Goal: Task Accomplishment & Management: Manage account settings

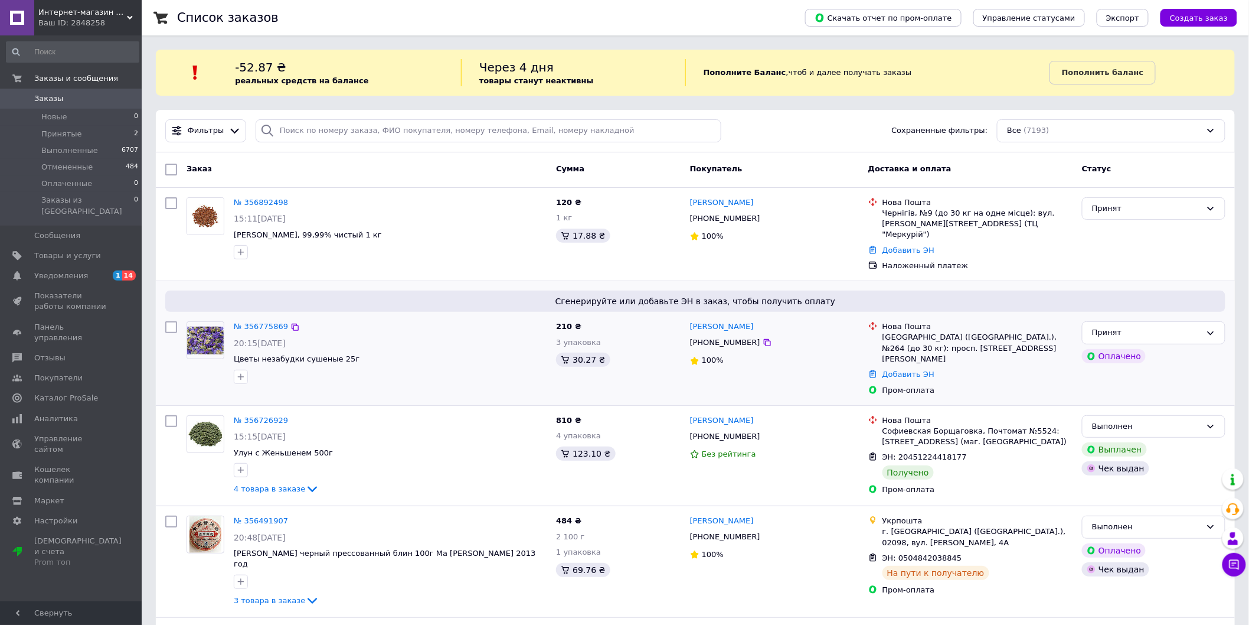
click at [195, 326] on img at bounding box center [205, 340] width 37 height 28
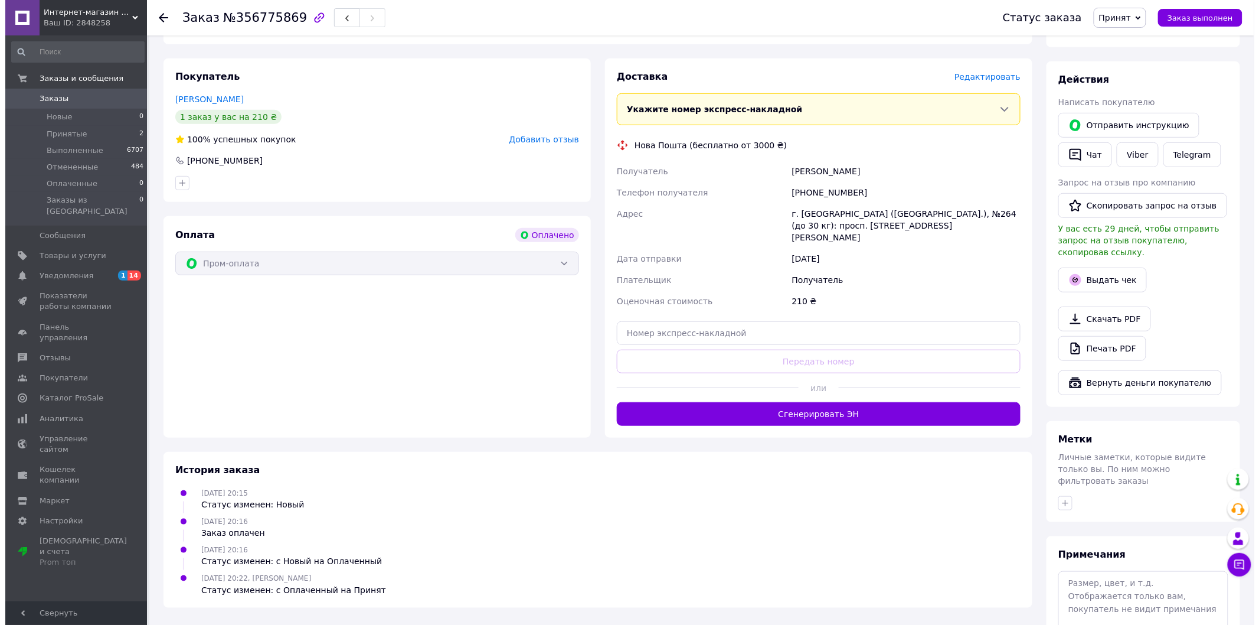
scroll to position [197, 0]
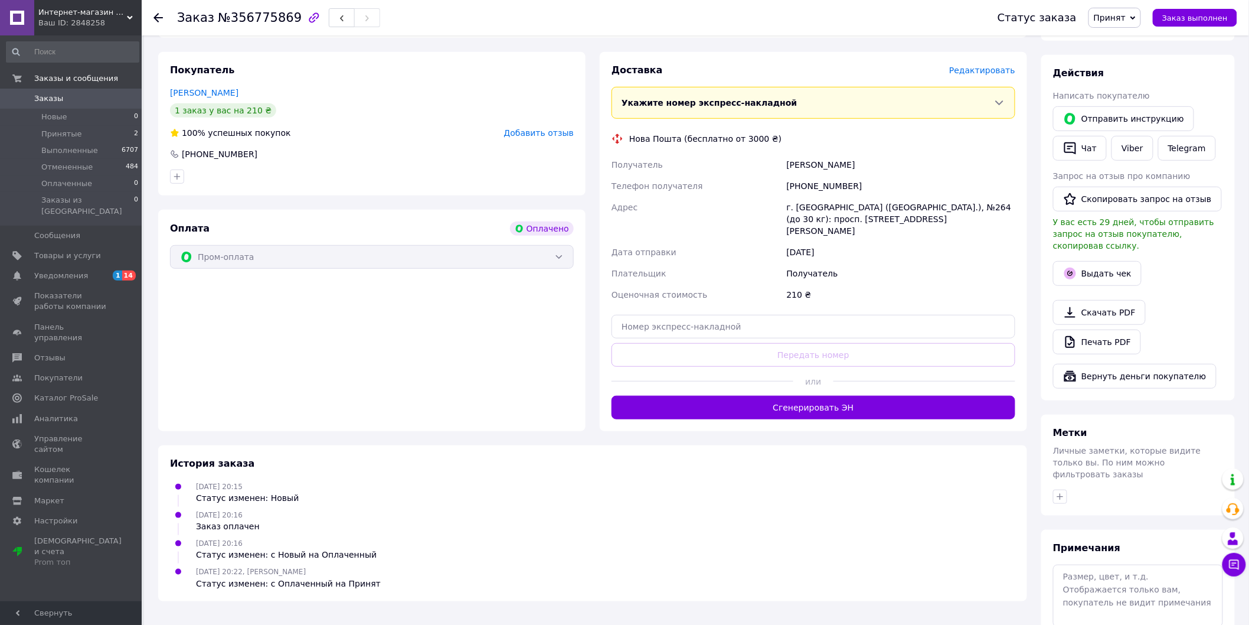
click at [168, 312] on div "Оплата Оплачено Пром-оплата" at bounding box center [371, 320] width 427 height 221
click at [1101, 266] on button "Выдать чек" at bounding box center [1097, 273] width 89 height 25
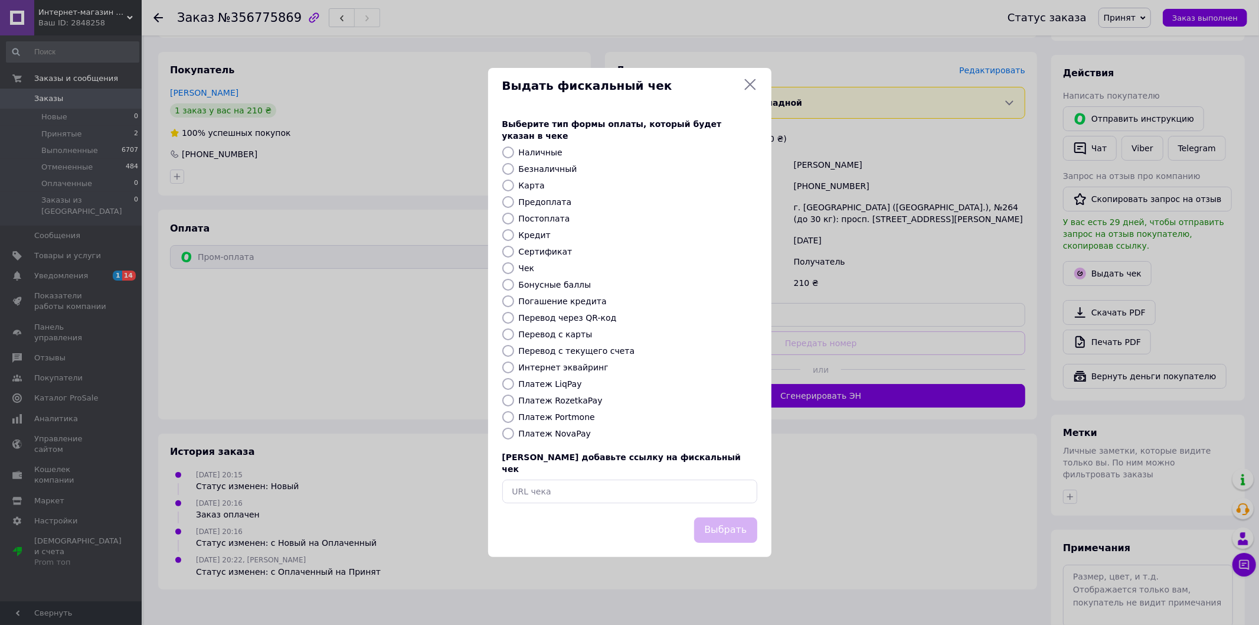
click at [517, 223] on div "Постоплата" at bounding box center [638, 219] width 243 height 12
click at [517, 218] on div "Постоплата" at bounding box center [638, 219] width 243 height 12
click at [506, 220] on input "Постоплата" at bounding box center [508, 219] width 12 height 12
radio input "true"
drag, startPoint x: 712, startPoint y: 519, endPoint x: 933, endPoint y: 463, distance: 227.9
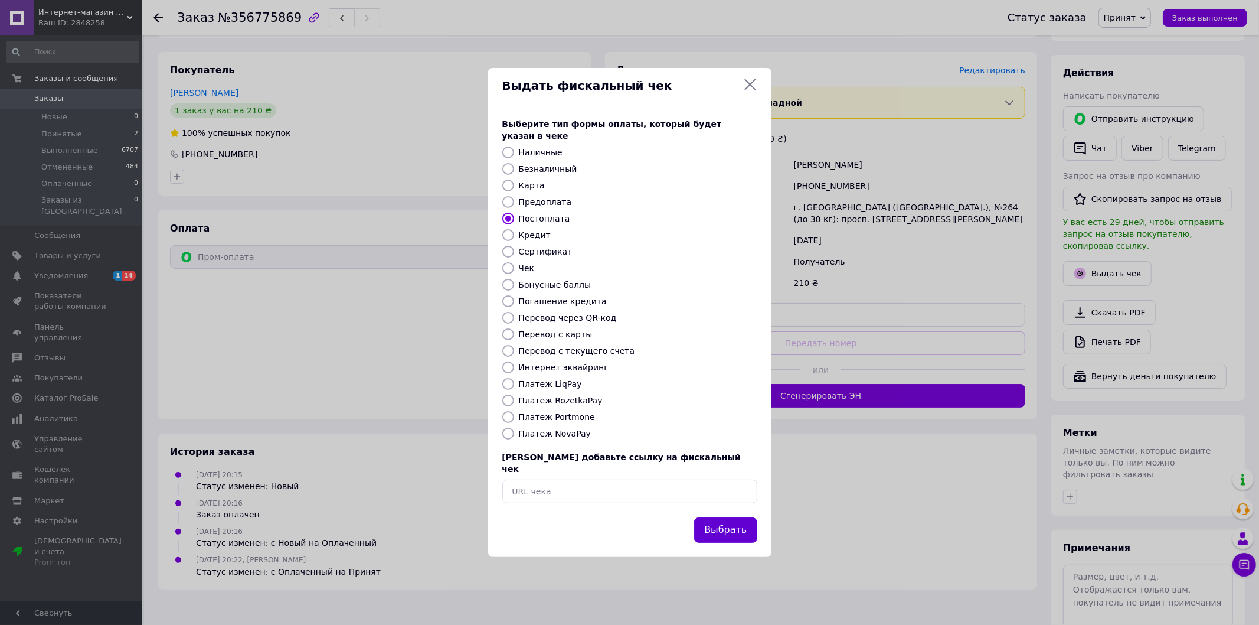
click at [712, 519] on button "Выбрать" at bounding box center [725, 529] width 63 height 25
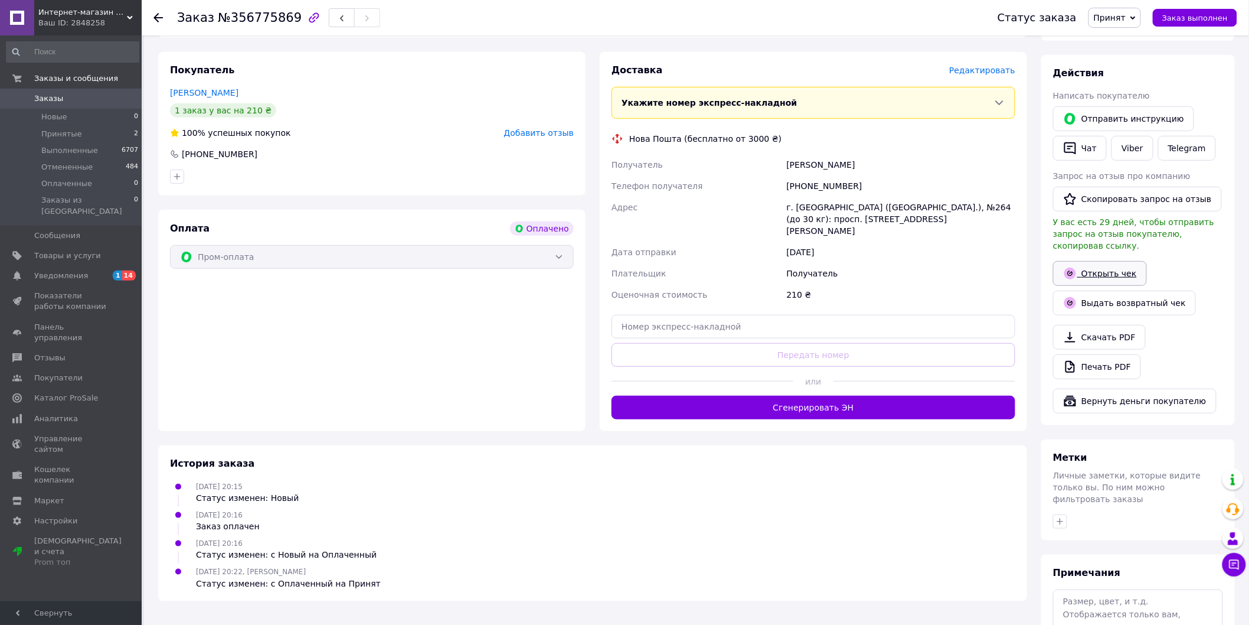
click at [1106, 261] on link "Открыть чек" at bounding box center [1100, 273] width 94 height 25
click at [989, 73] on span "Редактировать" at bounding box center [982, 70] width 66 height 9
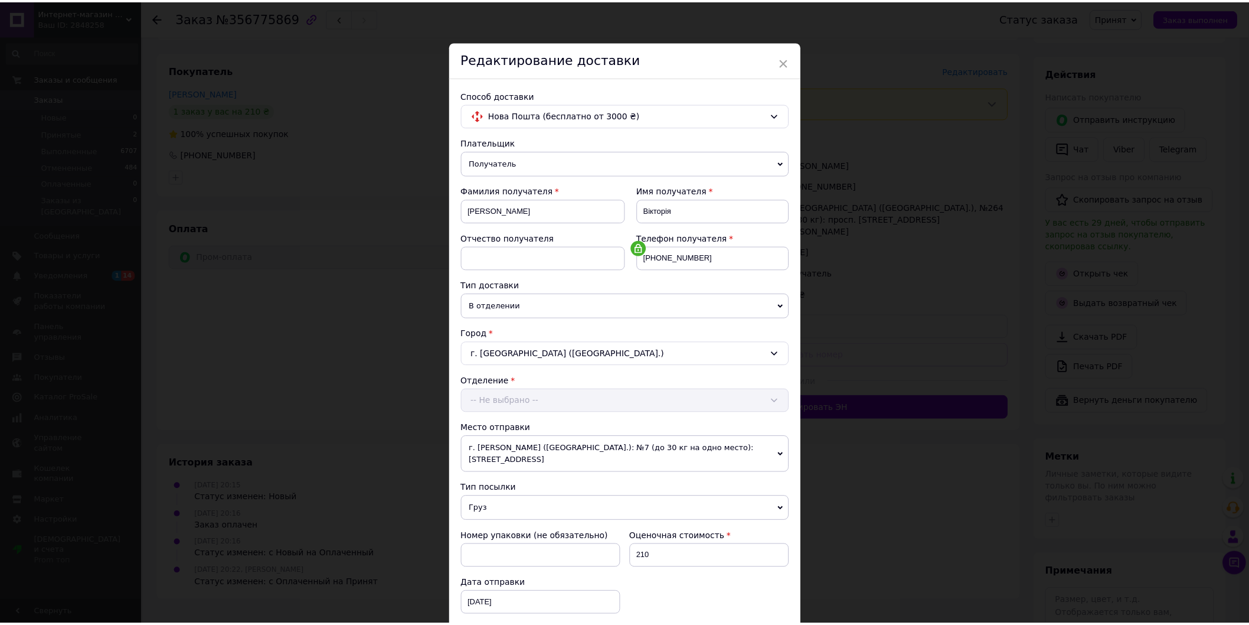
scroll to position [160, 0]
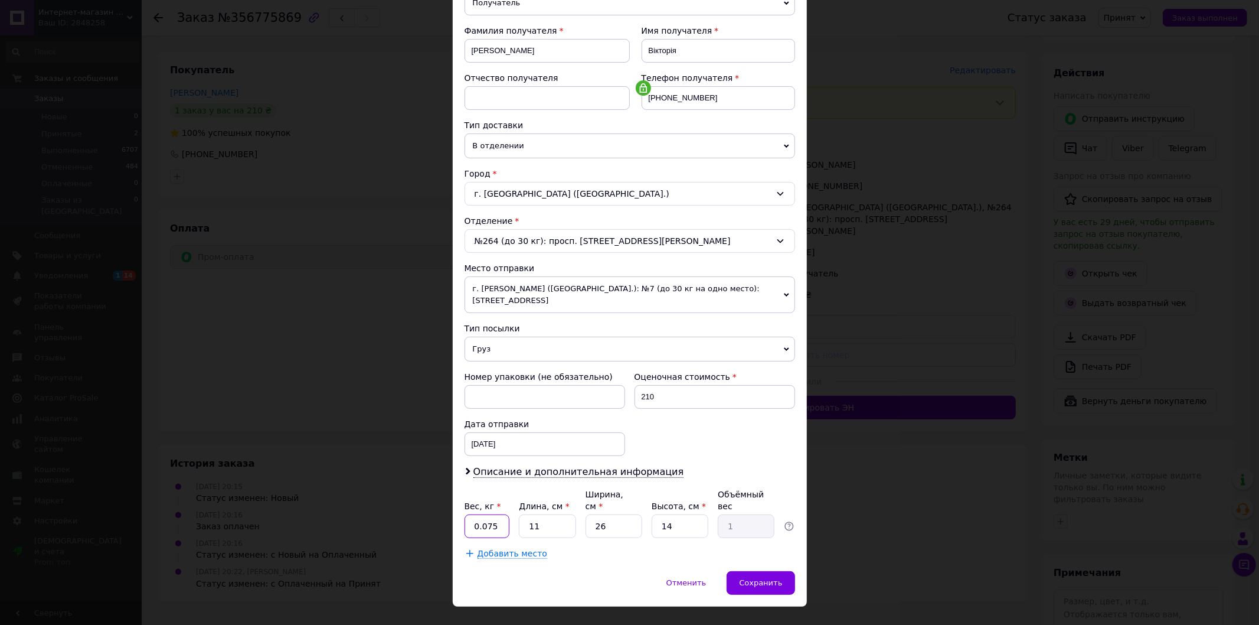
drag, startPoint x: 502, startPoint y: 509, endPoint x: 464, endPoint y: 509, distance: 38.4
click at [465, 514] on input "0.075" at bounding box center [487, 526] width 45 height 24
type input "0.18"
drag, startPoint x: 550, startPoint y: 511, endPoint x: 527, endPoint y: 511, distance: 23.0
click at [527, 514] on input "11" at bounding box center [547, 526] width 57 height 24
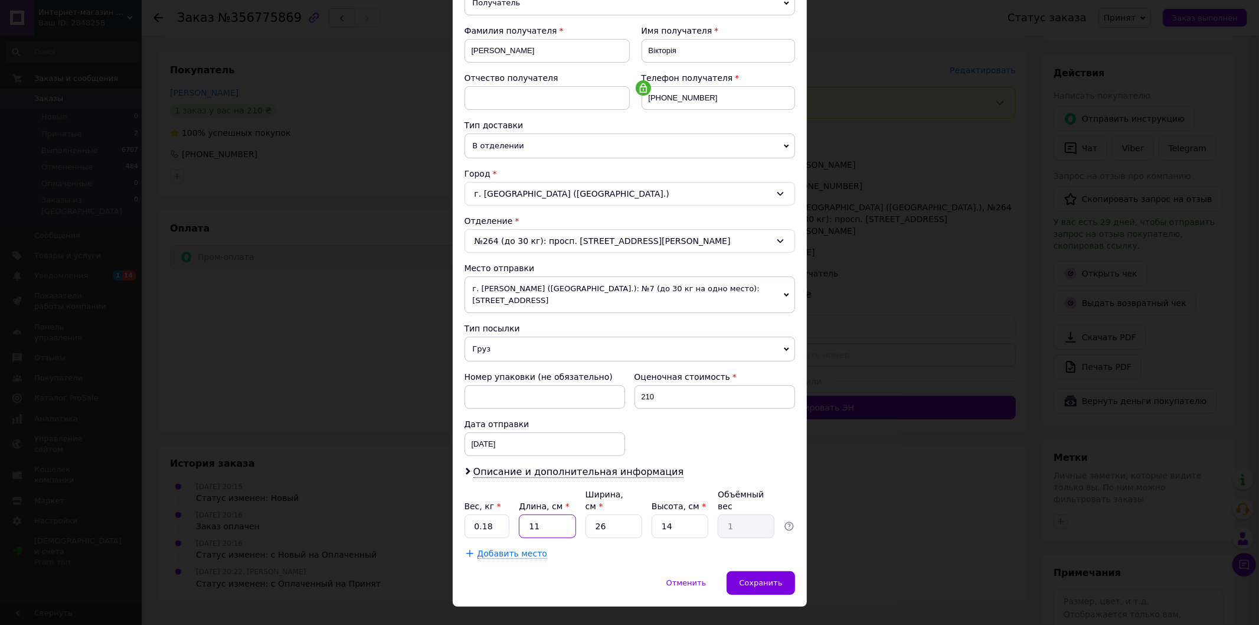
type input "2"
type input "0.18"
type input "22"
type input "2"
type input "22"
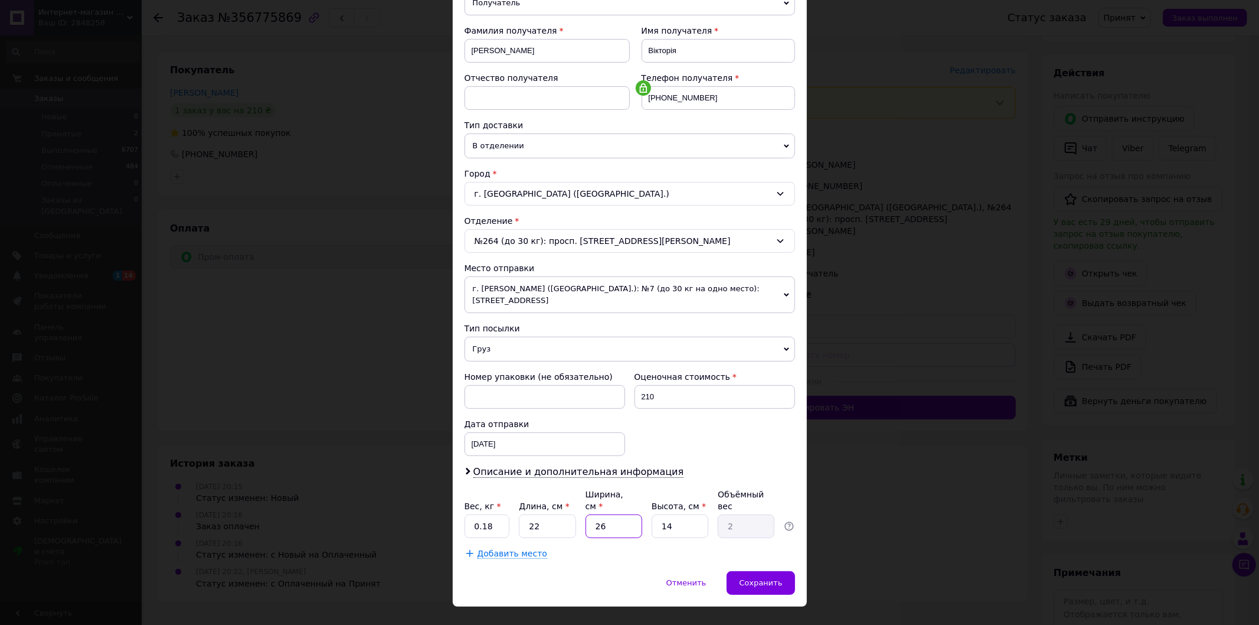
type input "1"
type input "0.1"
type input "17"
type input "1.31"
type input "17"
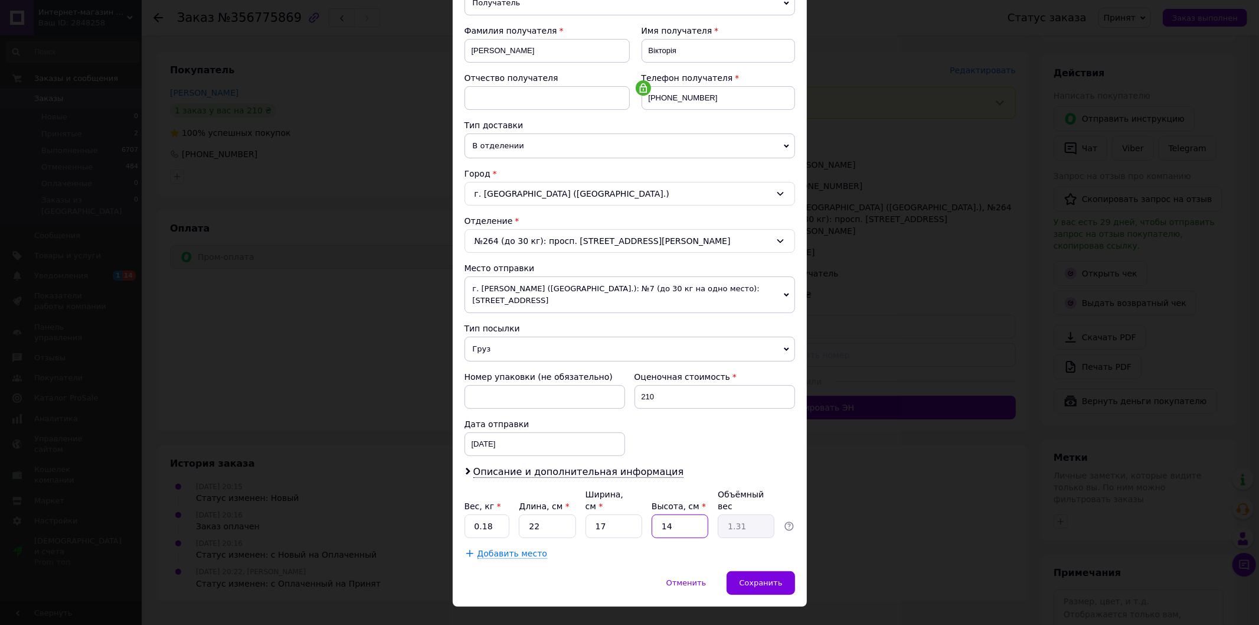
type input "1"
type input "0.1"
type input "13"
type input "1.22"
type input "13"
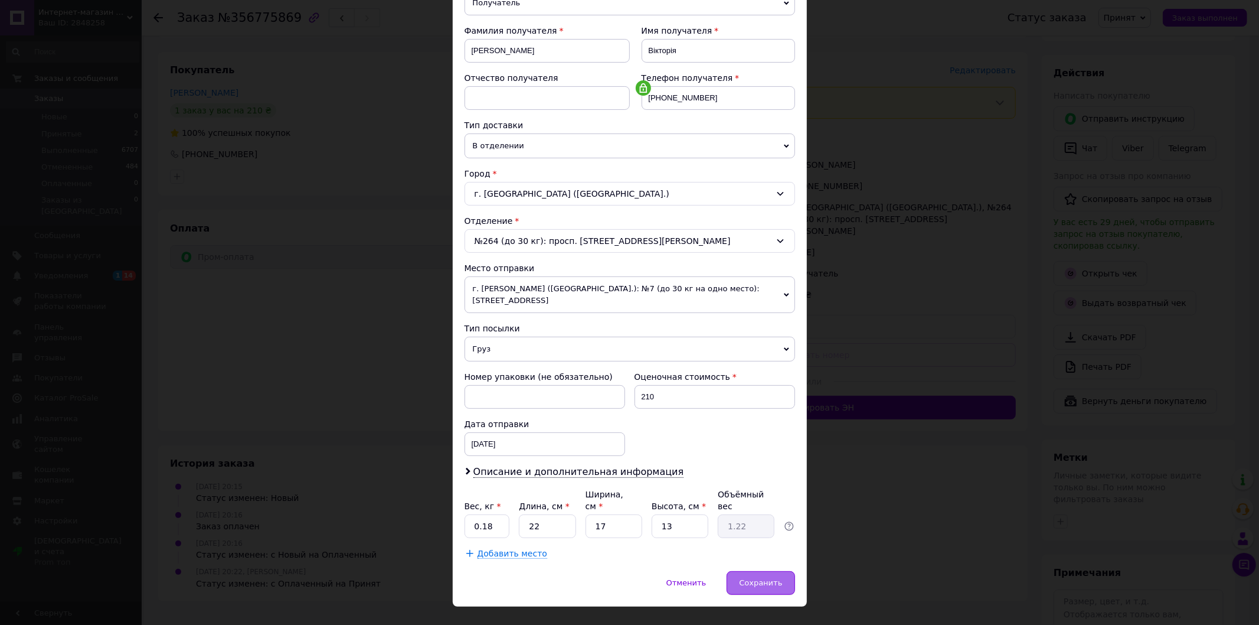
click at [754, 578] on span "Сохранить" at bounding box center [760, 582] width 43 height 9
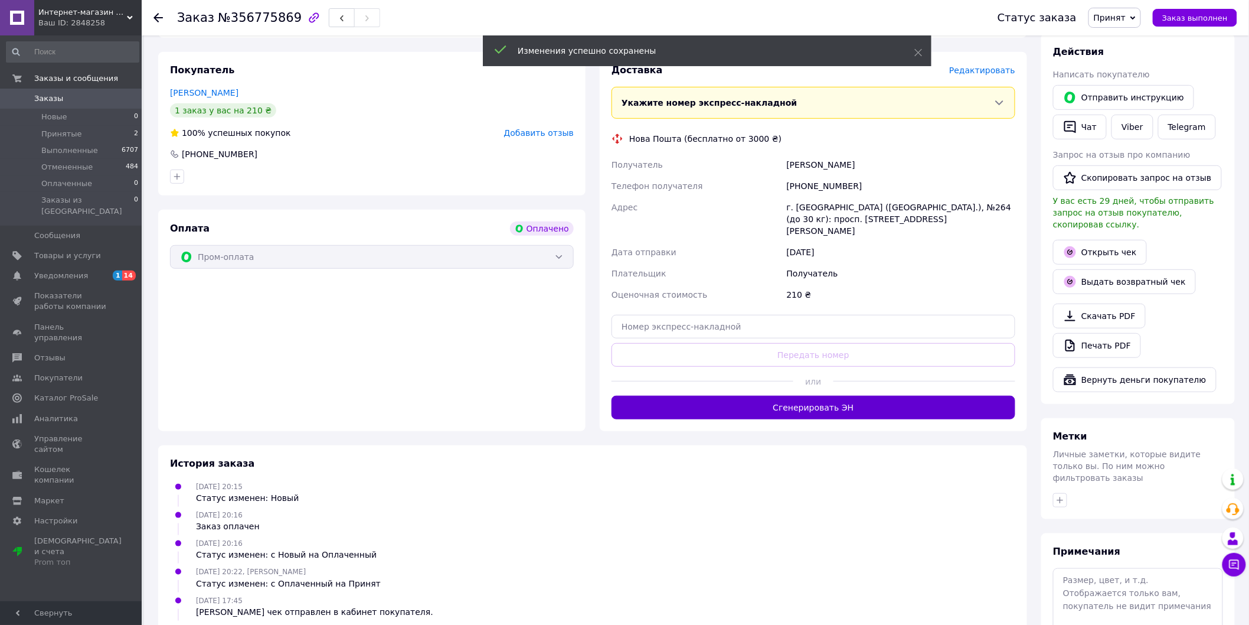
click at [825, 396] on button "Сгенерировать ЭН" at bounding box center [814, 407] width 404 height 24
